Goal: Task Accomplishment & Management: Manage account settings

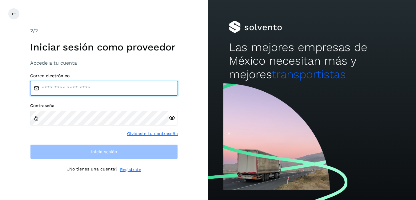
click at [93, 90] on input "email" at bounding box center [104, 88] width 148 height 15
type input "**********"
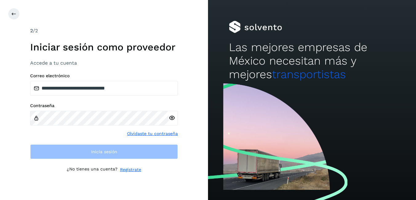
click at [173, 117] on icon at bounding box center [172, 118] width 6 height 6
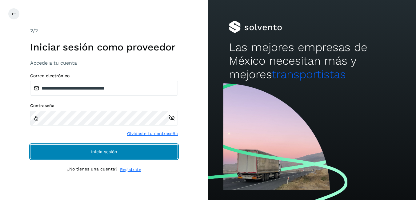
click at [127, 149] on button "Inicia sesión" at bounding box center [104, 151] width 148 height 15
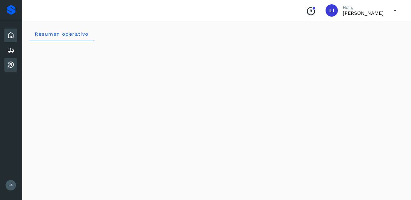
click at [10, 62] on icon at bounding box center [10, 64] width 7 height 7
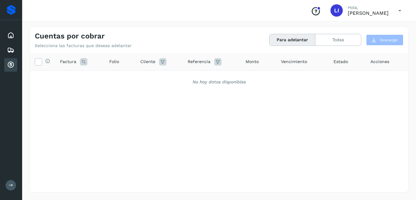
click at [285, 38] on button "Para adelantar" at bounding box center [292, 39] width 46 height 11
click at [282, 38] on button "Para adelantar" at bounding box center [292, 39] width 46 height 11
click at [400, 10] on icon at bounding box center [399, 10] width 13 height 13
click at [365, 29] on div "Cerrar sesión" at bounding box center [368, 28] width 73 height 12
